Goal: Information Seeking & Learning: Learn about a topic

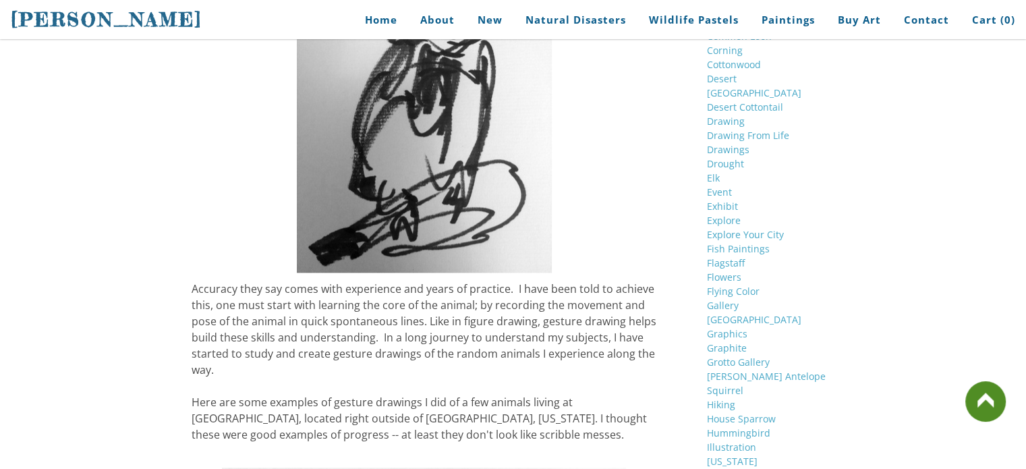
scroll to position [1754, 0]
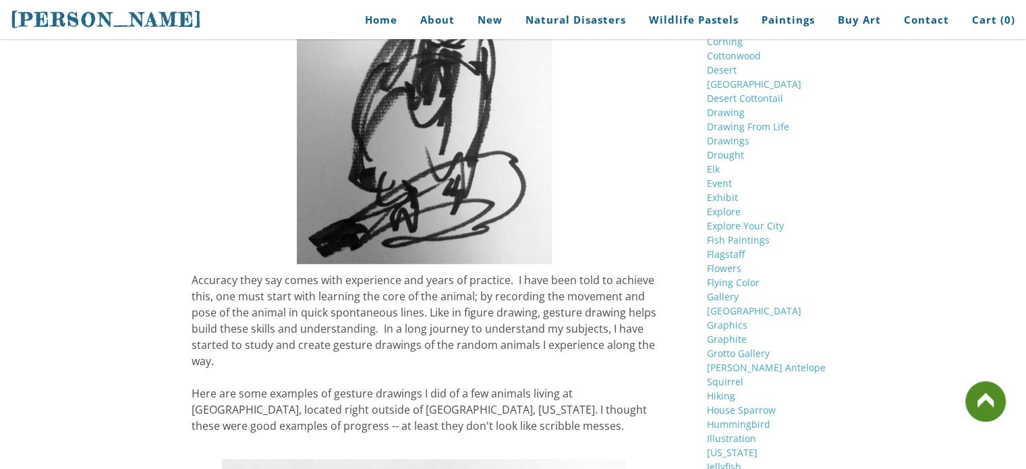
click at [454, 237] on img at bounding box center [424, 93] width 255 height 341
click at [395, 210] on img at bounding box center [424, 93] width 255 height 341
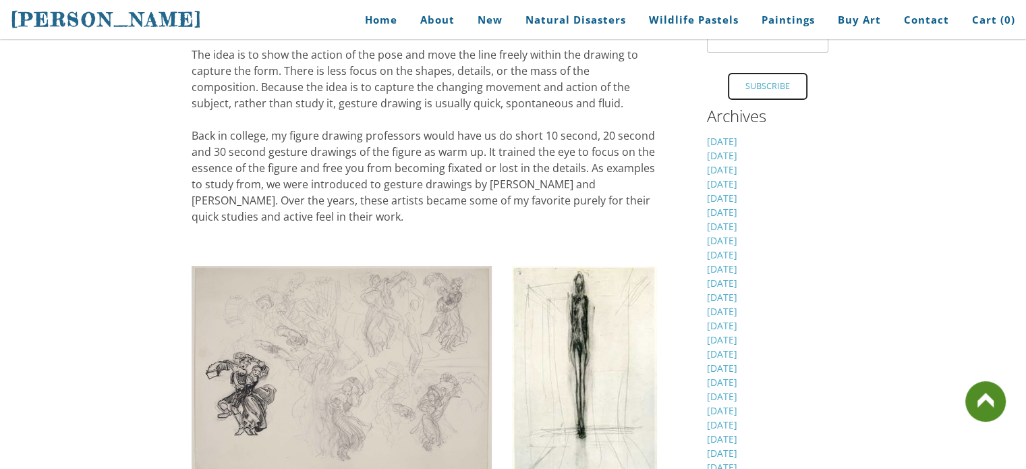
scroll to position [67, 0]
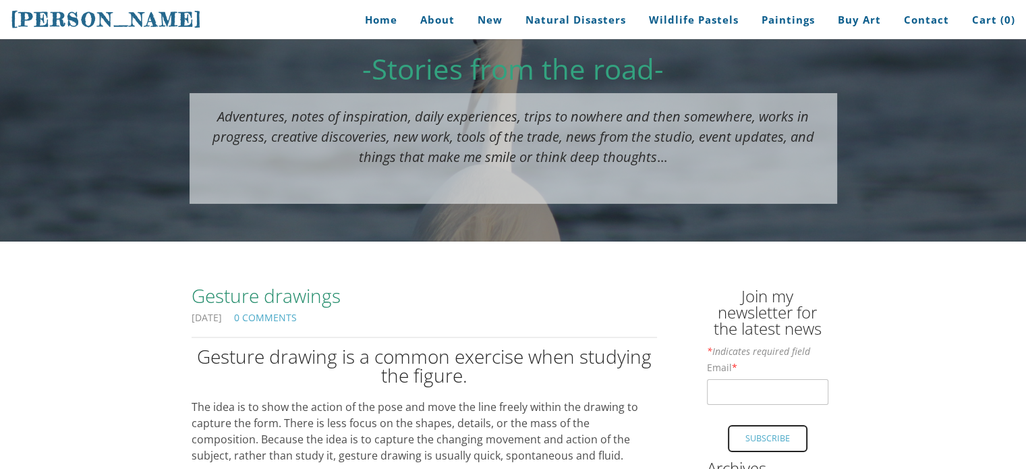
click at [211, 286] on link "Gesture drawings" at bounding box center [424, 295] width 465 height 28
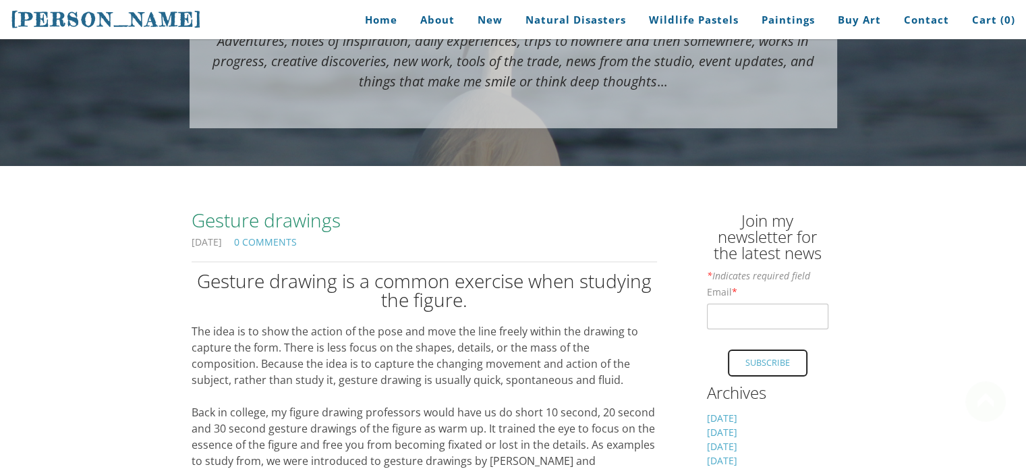
scroll to position [270, 0]
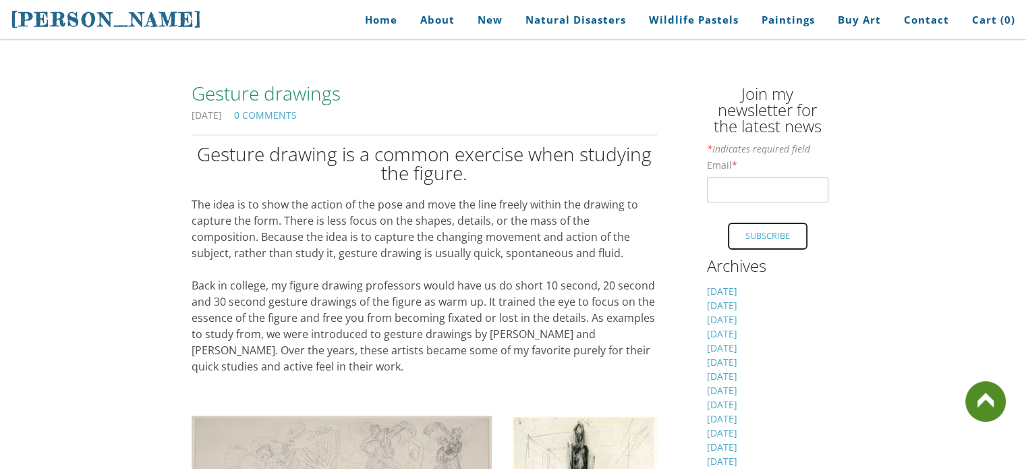
click at [216, 156] on span "Gesture drawing is a common exercise when studying the figure." at bounding box center [424, 163] width 455 height 45
click at [992, 399] on link at bounding box center [985, 401] width 40 height 40
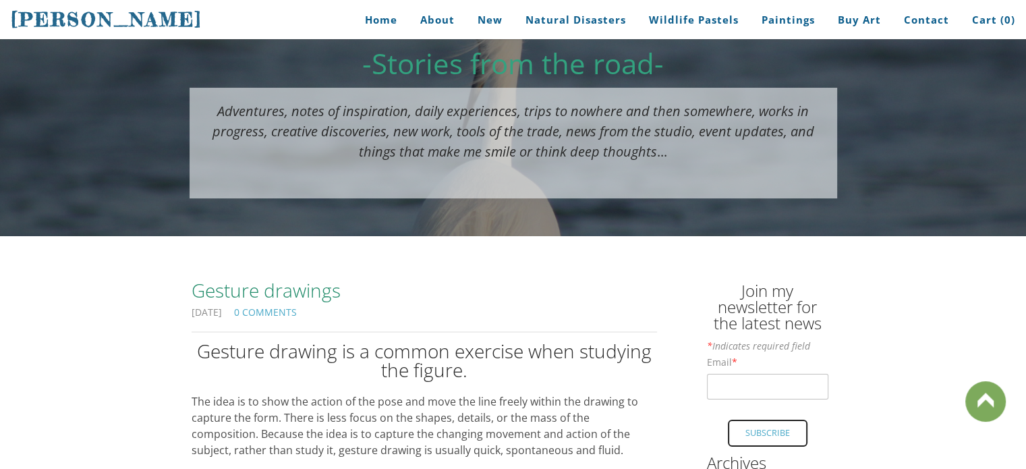
scroll to position [0, 0]
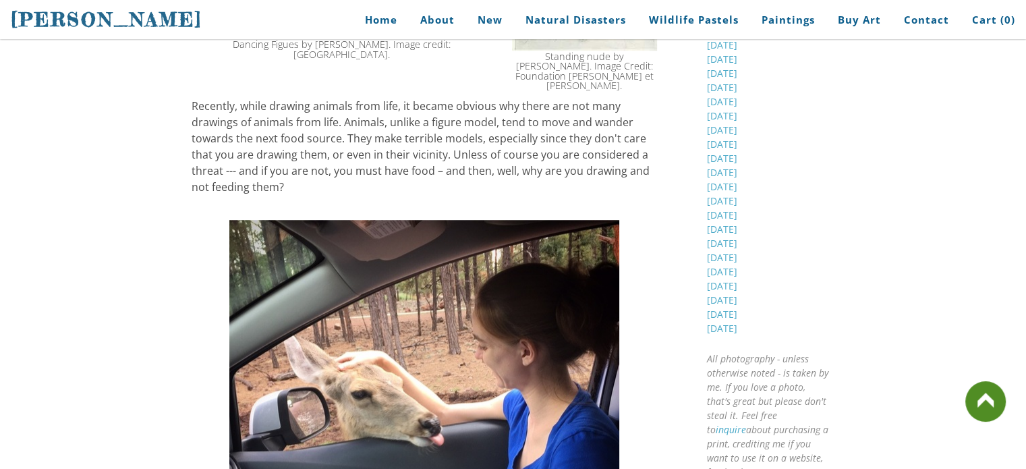
scroll to position [1012, 0]
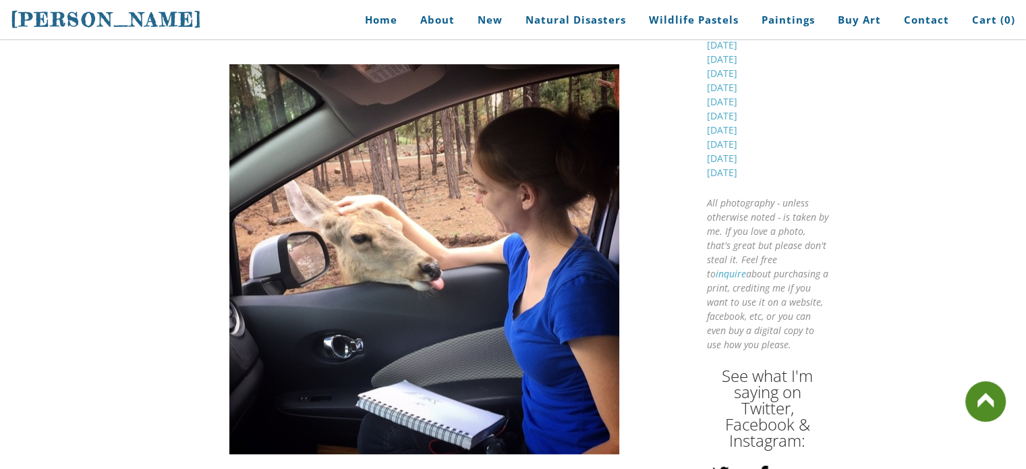
drag, startPoint x: 321, startPoint y: 236, endPoint x: 545, endPoint y: 229, distance: 224.0
click at [545, 229] on img at bounding box center [424, 259] width 390 height 390
drag, startPoint x: 608, startPoint y: 206, endPoint x: 598, endPoint y: 210, distance: 11.3
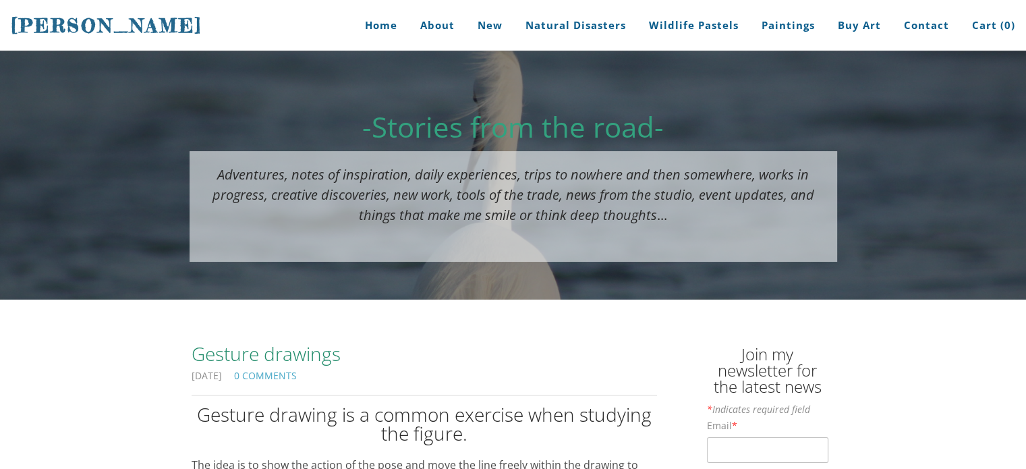
scroll to position [0, 0]
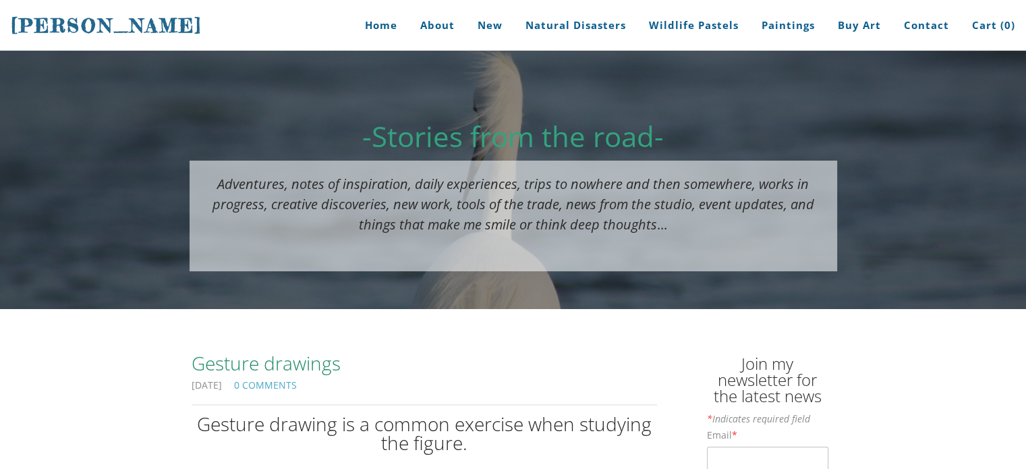
click at [57, 28] on span "[PERSON_NAME]" at bounding box center [107, 25] width 192 height 23
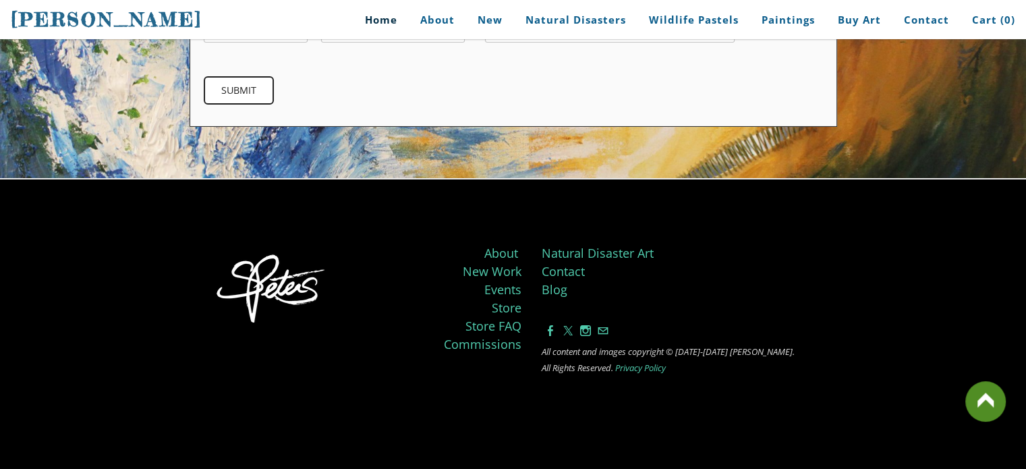
scroll to position [4662, 0]
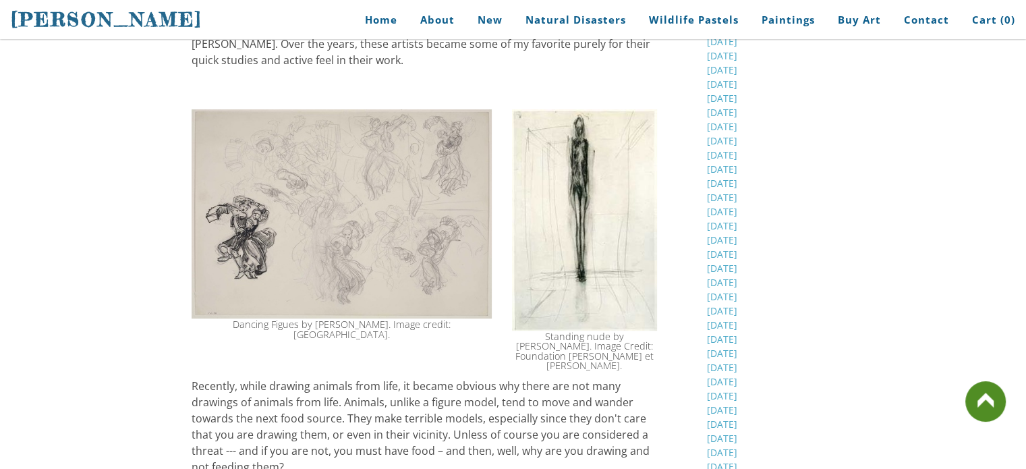
scroll to position [675, 0]
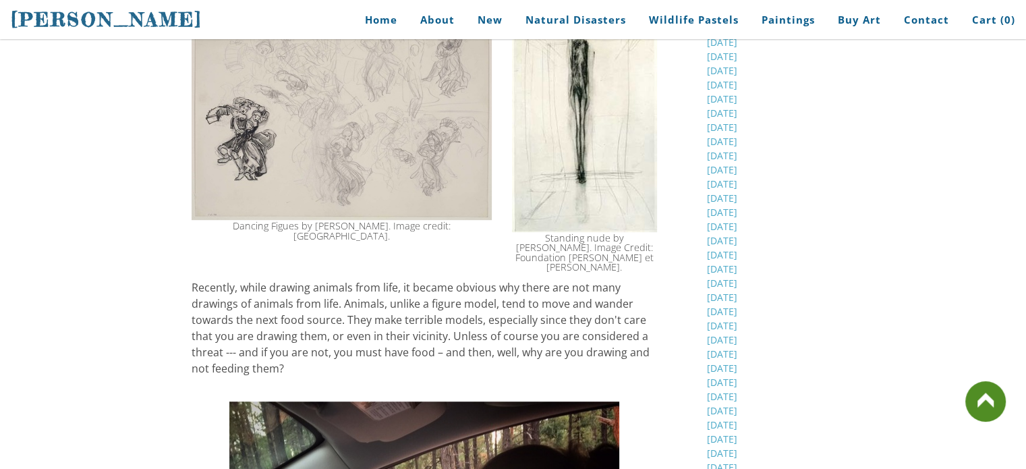
drag, startPoint x: 319, startPoint y: 301, endPoint x: 645, endPoint y: 299, distance: 325.8
click at [645, 299] on div "Recently, while drawing animals from life, it became obvious why there are not …" at bounding box center [424, 327] width 465 height 97
click at [569, 295] on div "Recently, while drawing animals from life, it became obvious why there are not …" at bounding box center [424, 327] width 465 height 97
drag, startPoint x: 235, startPoint y: 278, endPoint x: 363, endPoint y: 281, distance: 128.2
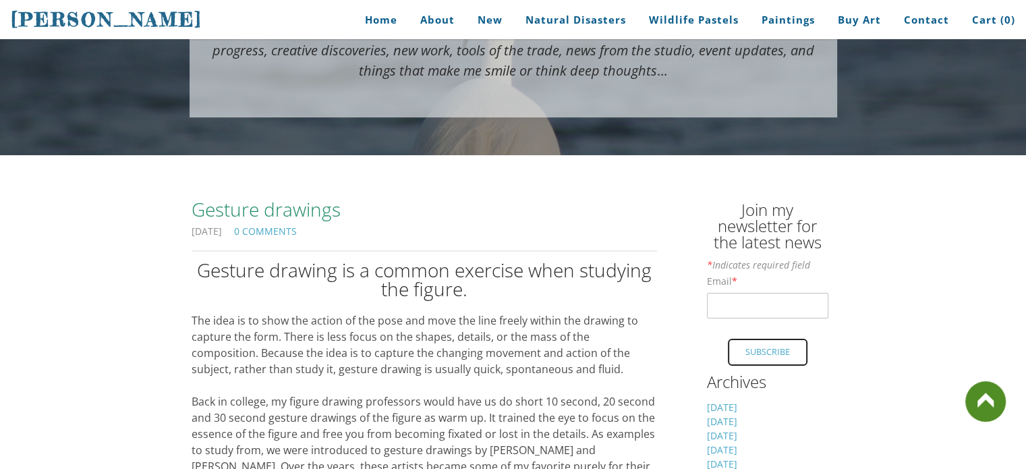
scroll to position [135, 0]
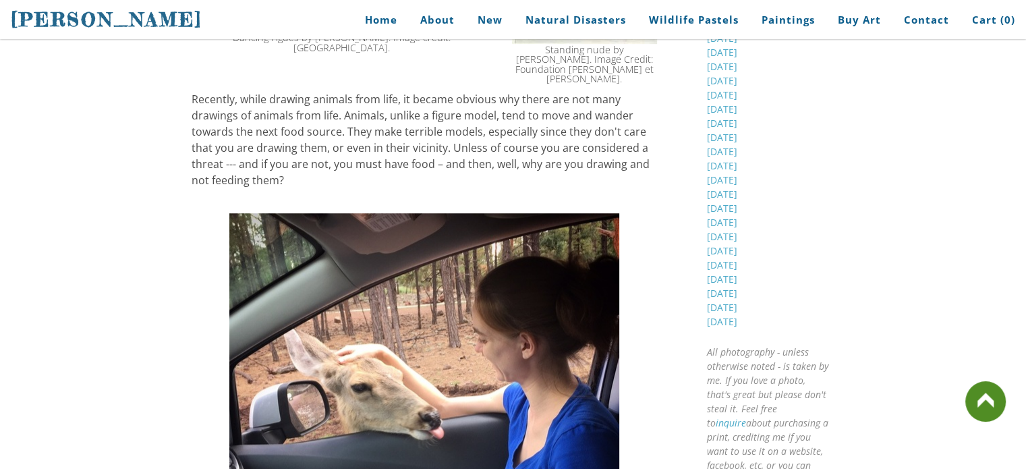
scroll to position [877, 0]
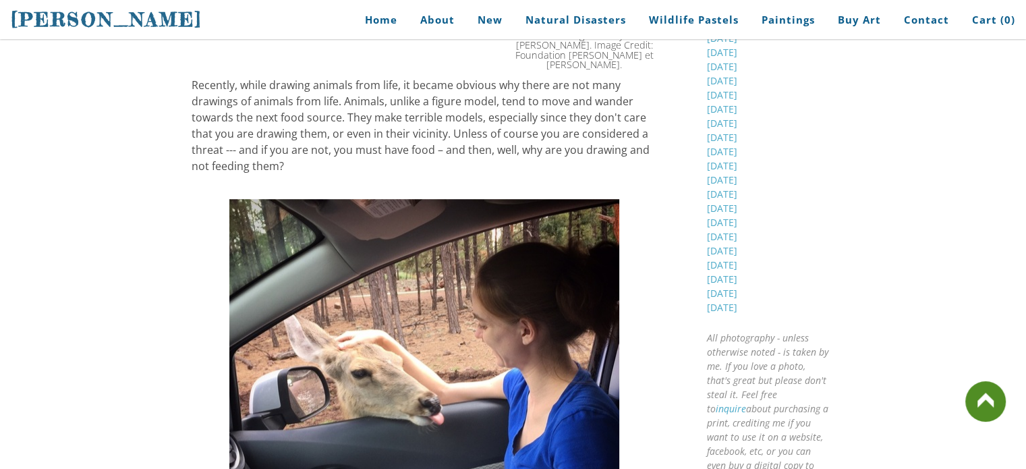
click at [528, 387] on img at bounding box center [424, 394] width 390 height 390
